Goal: Task Accomplishment & Management: Manage account settings

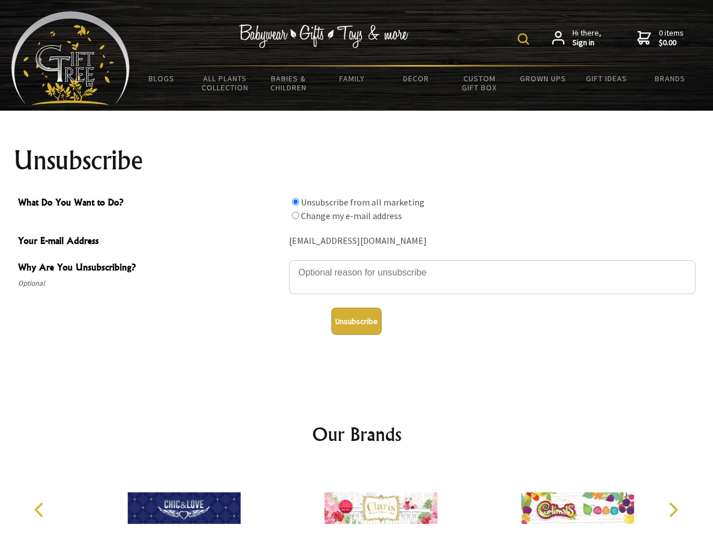
click at [525, 39] on img at bounding box center [523, 38] width 11 height 11
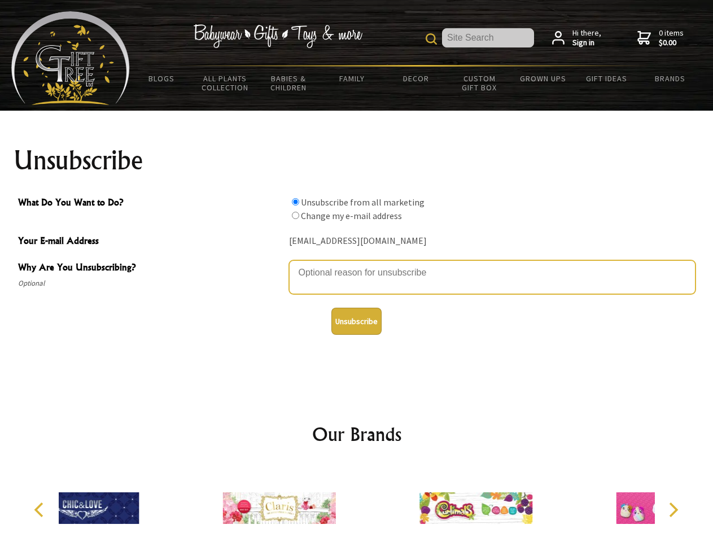
click at [357, 264] on textarea "Why Are You Unsubscribing?" at bounding box center [492, 277] width 407 height 34
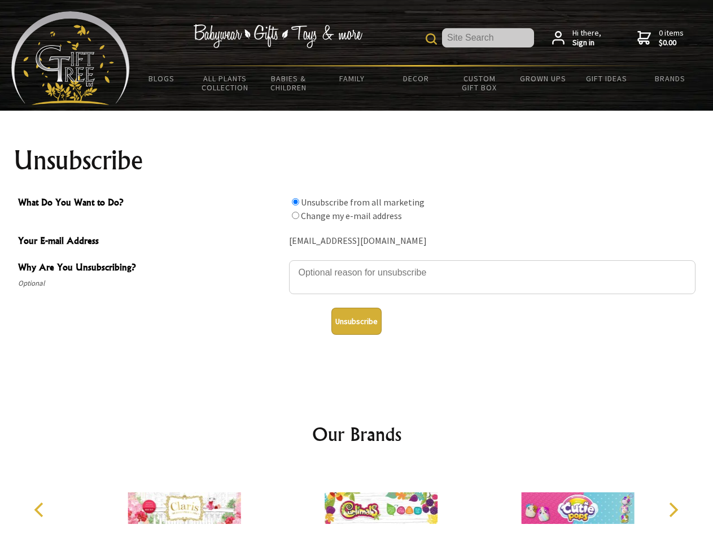
click at [295, 202] on input "What Do You Want to Do?" at bounding box center [295, 201] width 7 height 7
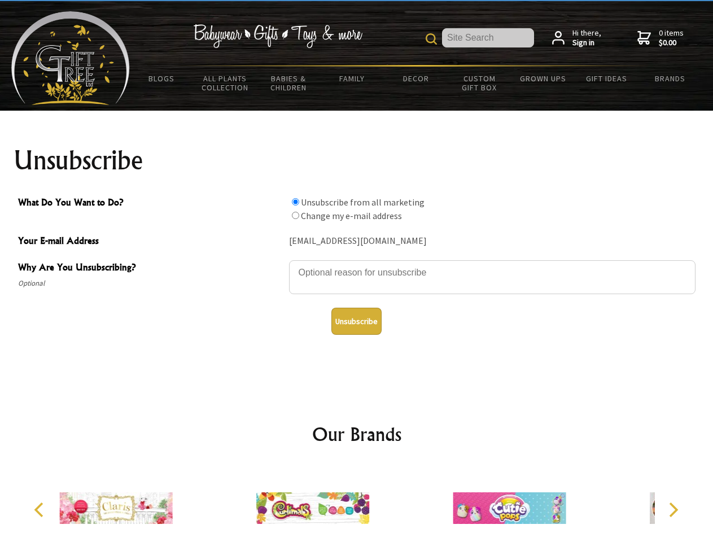
click at [295, 215] on input "What Do You Want to Do?" at bounding box center [295, 215] width 7 height 7
radio input "true"
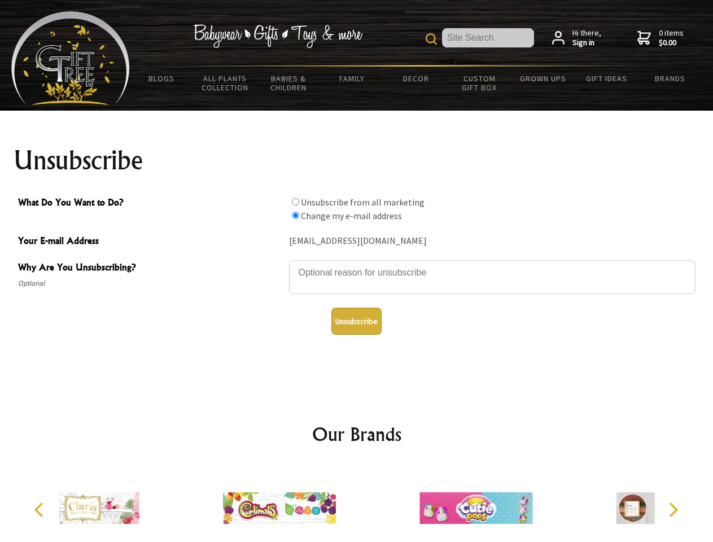
click at [356, 321] on button "Unsubscribe" at bounding box center [356, 321] width 50 height 27
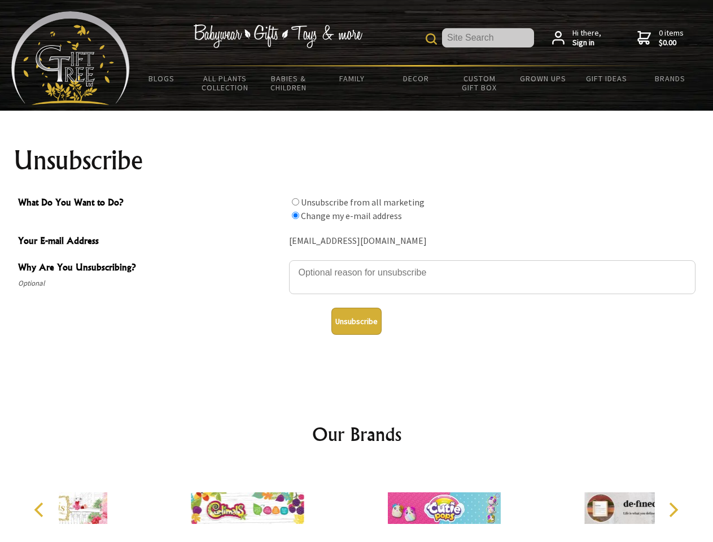
click at [41, 510] on icon "Previous" at bounding box center [40, 510] width 15 height 15
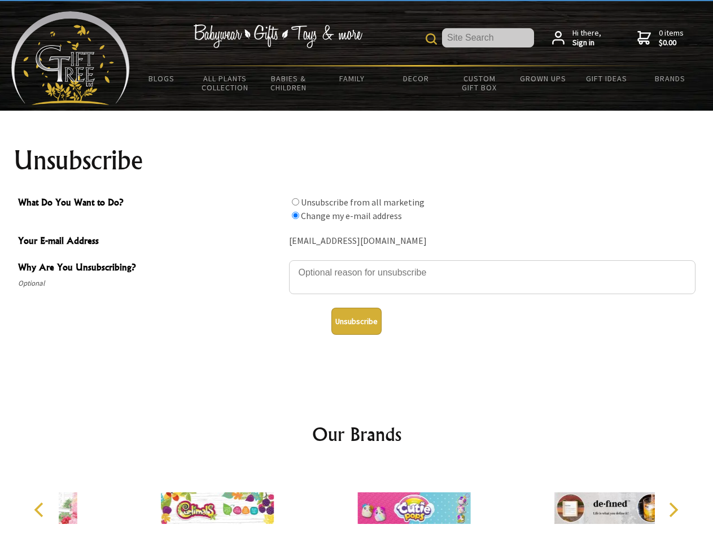
click at [673, 510] on icon "Next" at bounding box center [672, 510] width 15 height 15
